Goal: Information Seeking & Learning: Learn about a topic

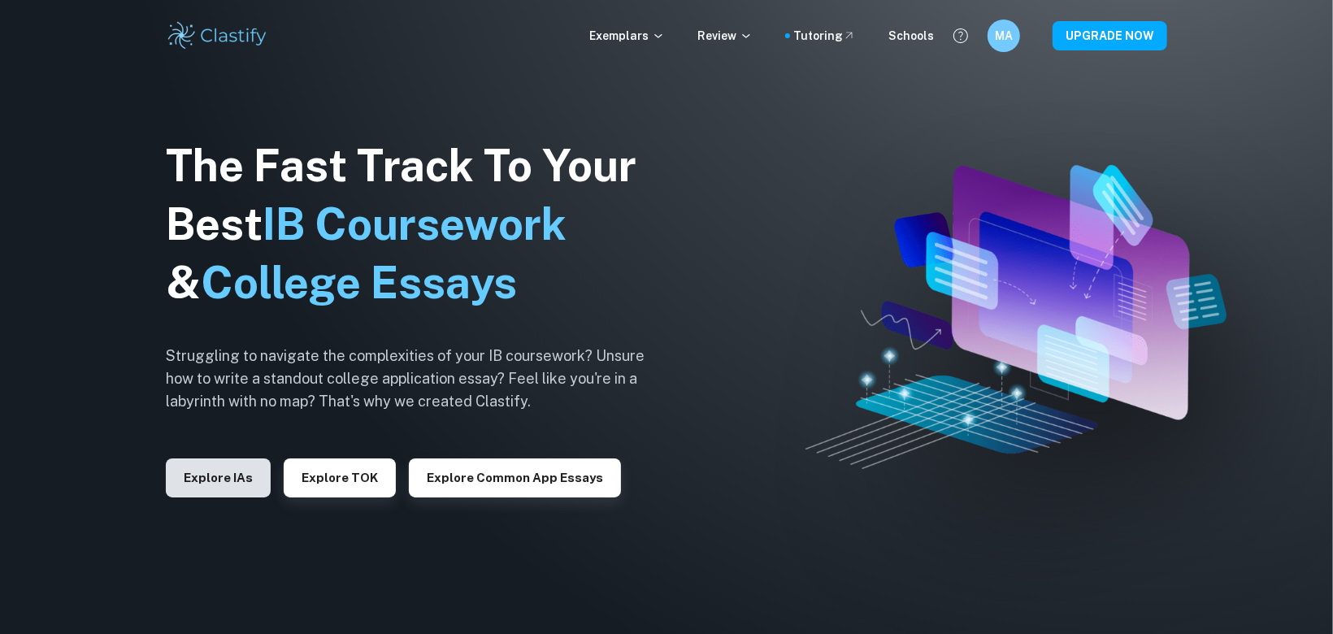
click at [246, 471] on button "Explore IAs" at bounding box center [218, 477] width 105 height 39
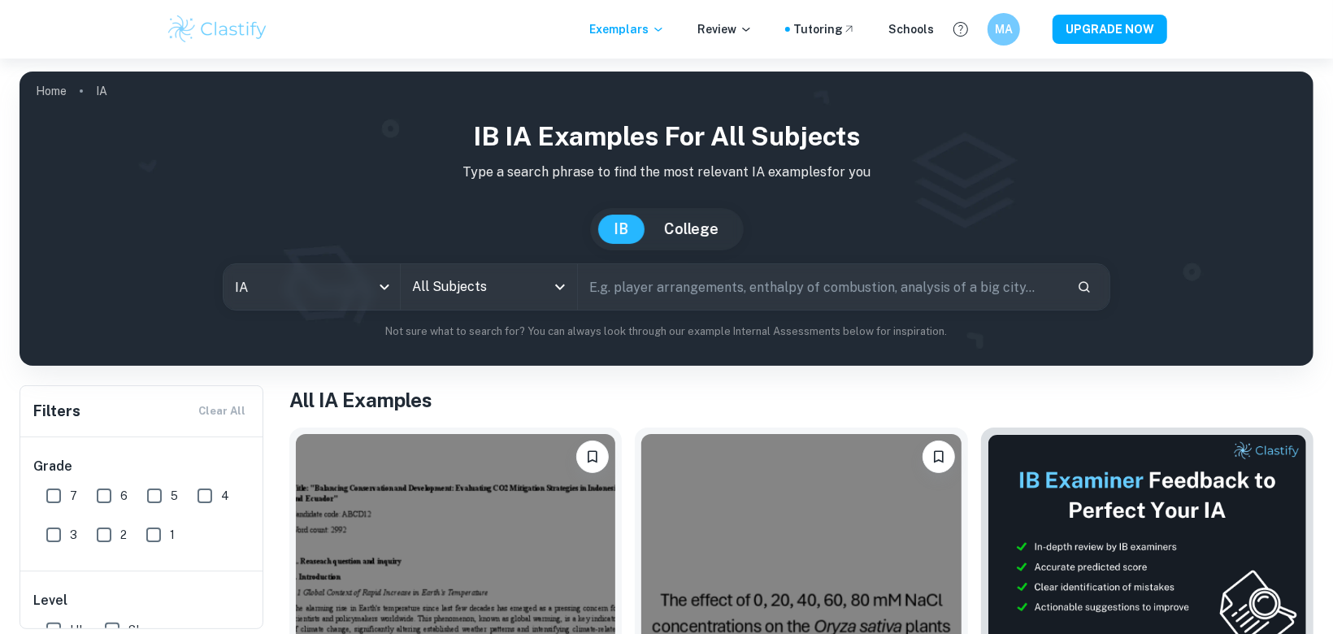
click at [393, 24] on div "Exemplars Review Tutoring Schools MA UPGRADE NOW" at bounding box center [666, 29] width 1040 height 33
click at [690, 291] on input "text" at bounding box center [821, 287] width 486 height 46
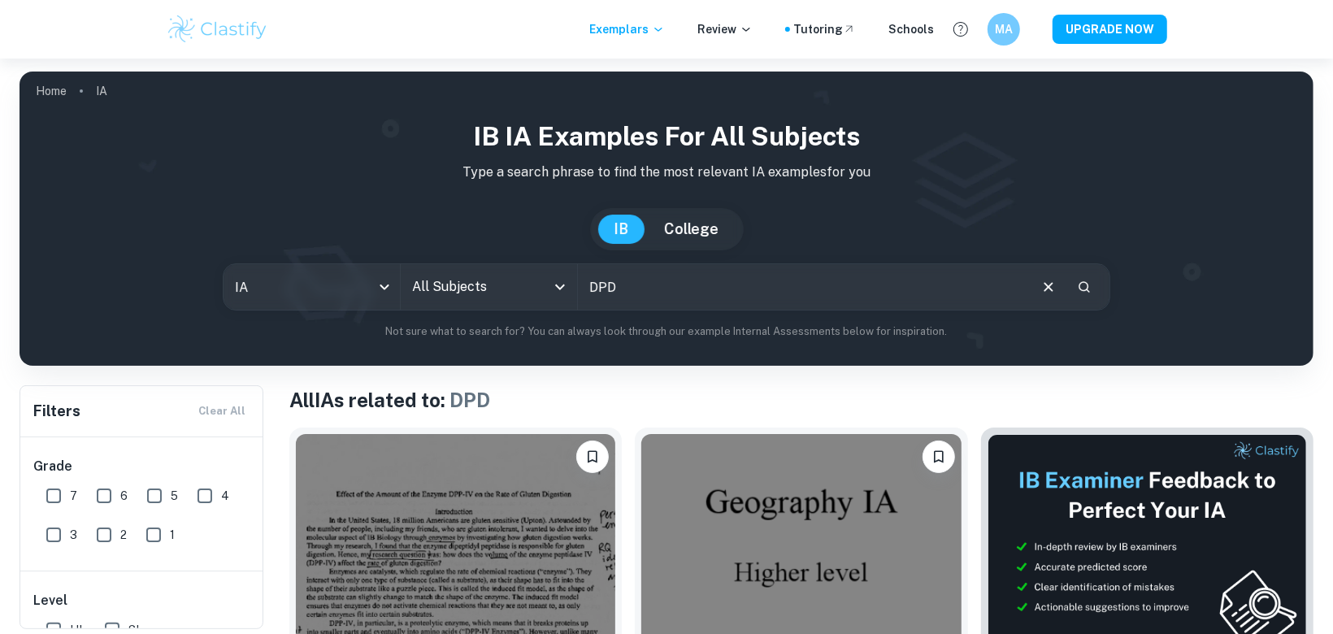
click at [696, 310] on div "IA ia All Subjects All Subjects DPD ​" at bounding box center [667, 286] width 888 height 47
click at [703, 308] on input "DPD" at bounding box center [802, 287] width 449 height 46
type input "DPD colorimetric"
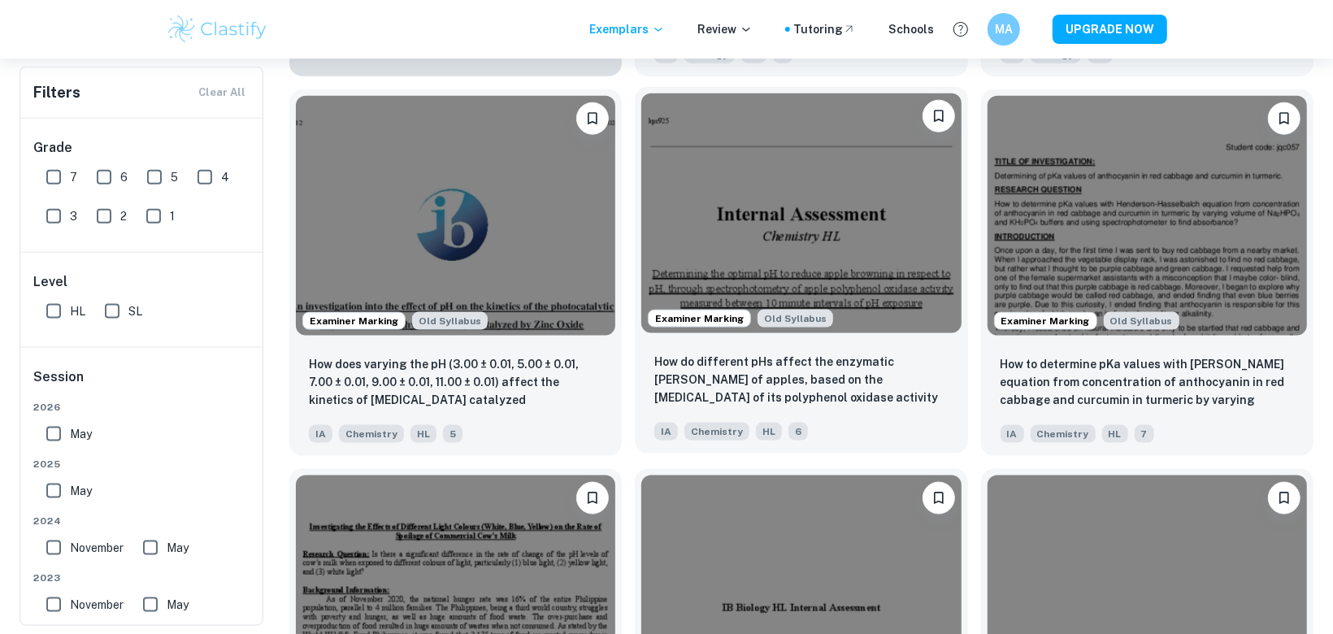
scroll to position [1482, 0]
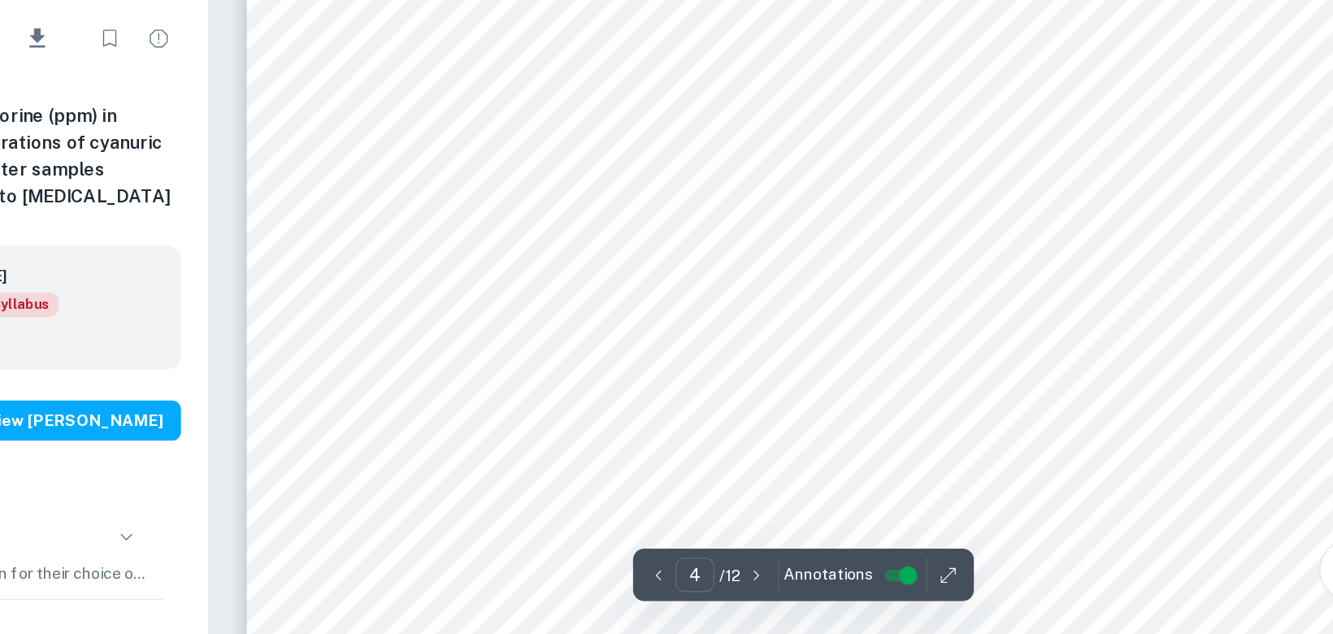
scroll to position [4231, 0]
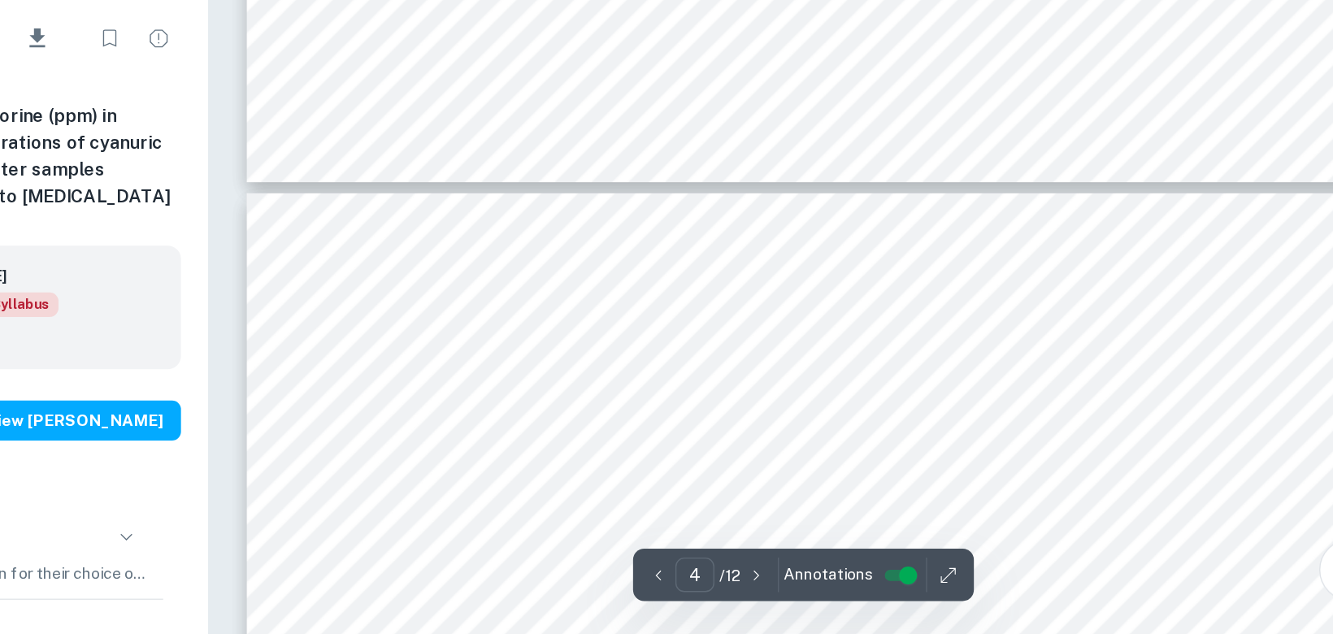
type input "5"
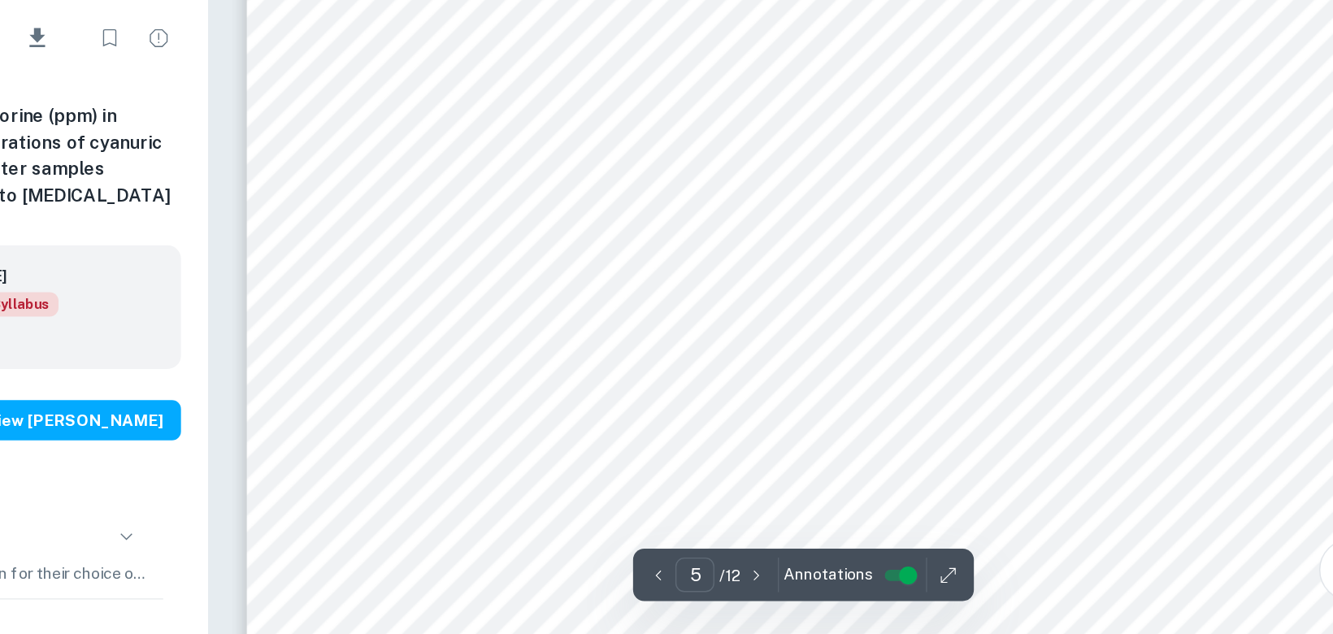
scroll to position [5131, 0]
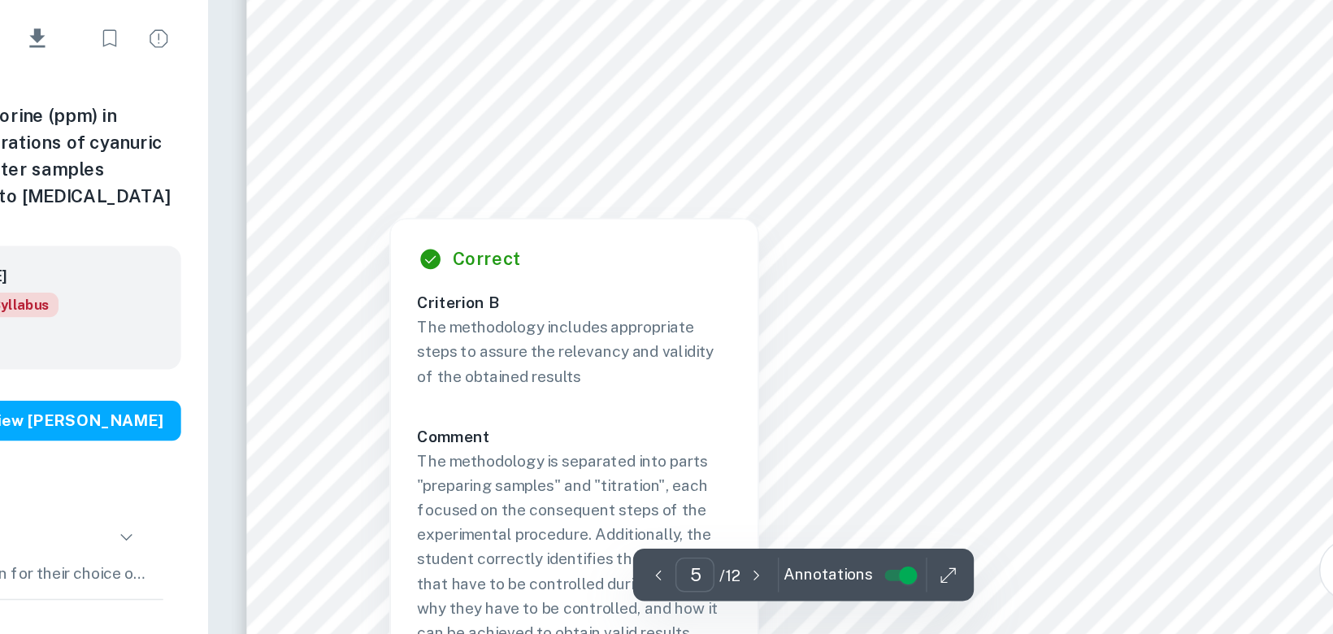
click at [770, 436] on p "The methodology includes appropriate steps to assure the relevancy and validity…" at bounding box center [733, 428] width 229 height 54
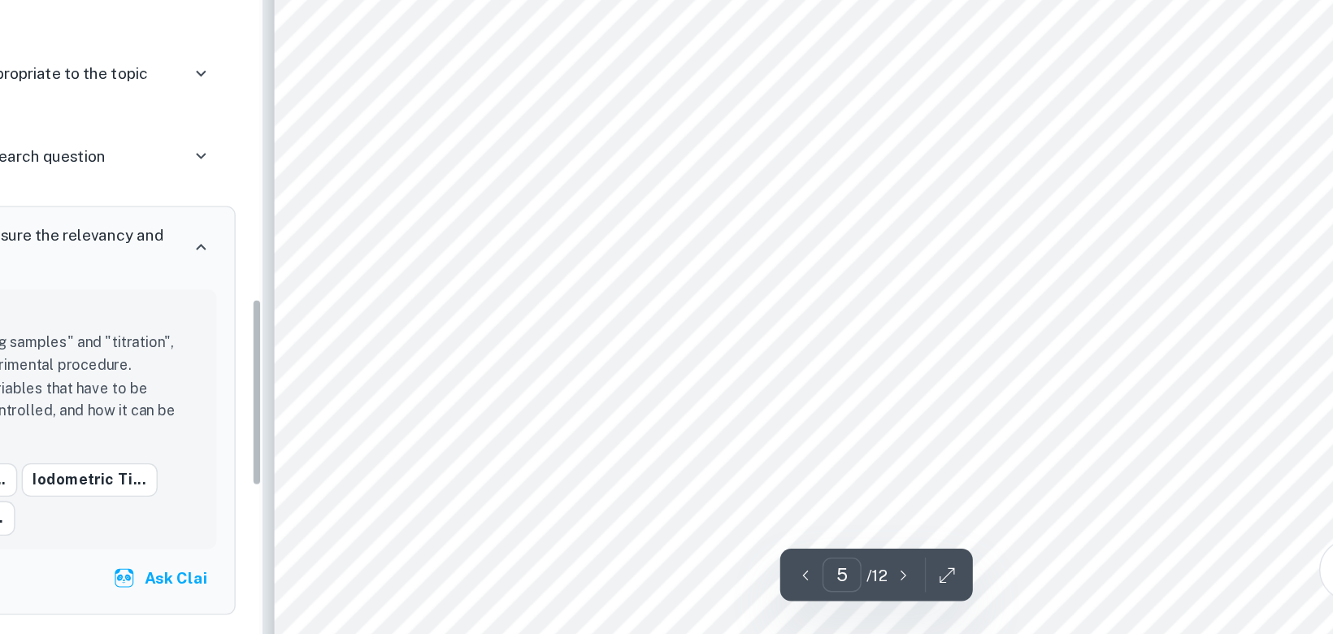
scroll to position [1380, 0]
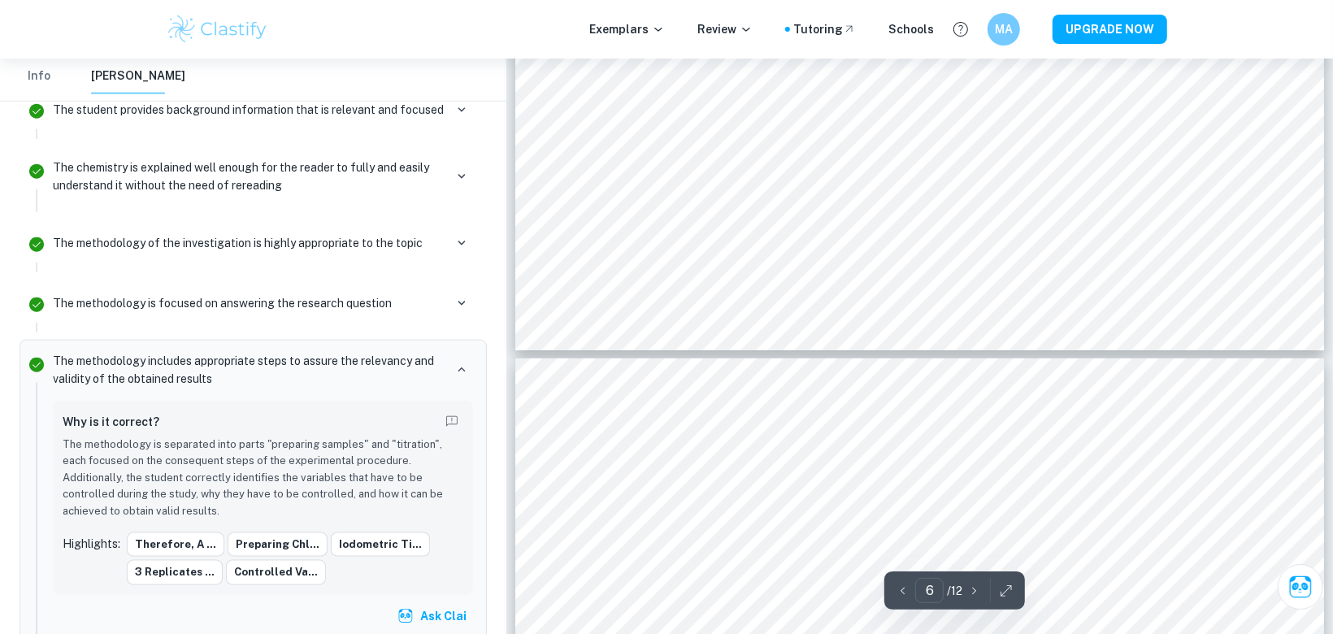
type input "5"
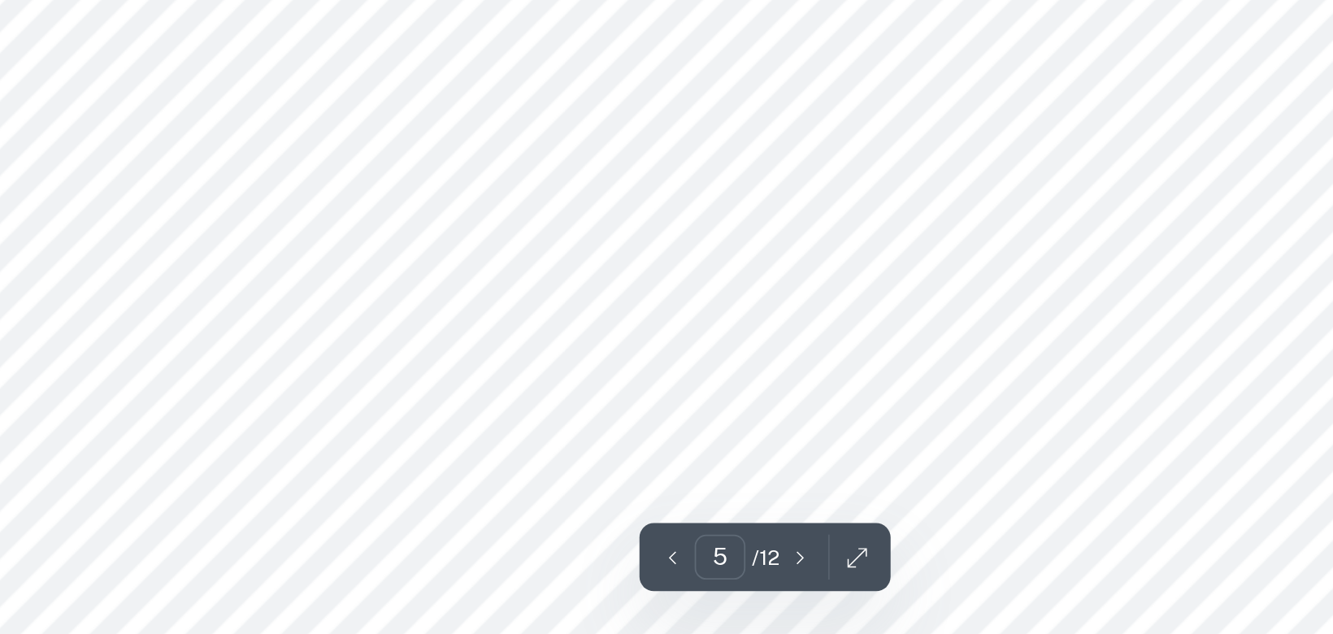
scroll to position [5146, 0]
